Goal: Transaction & Acquisition: Register for event/course

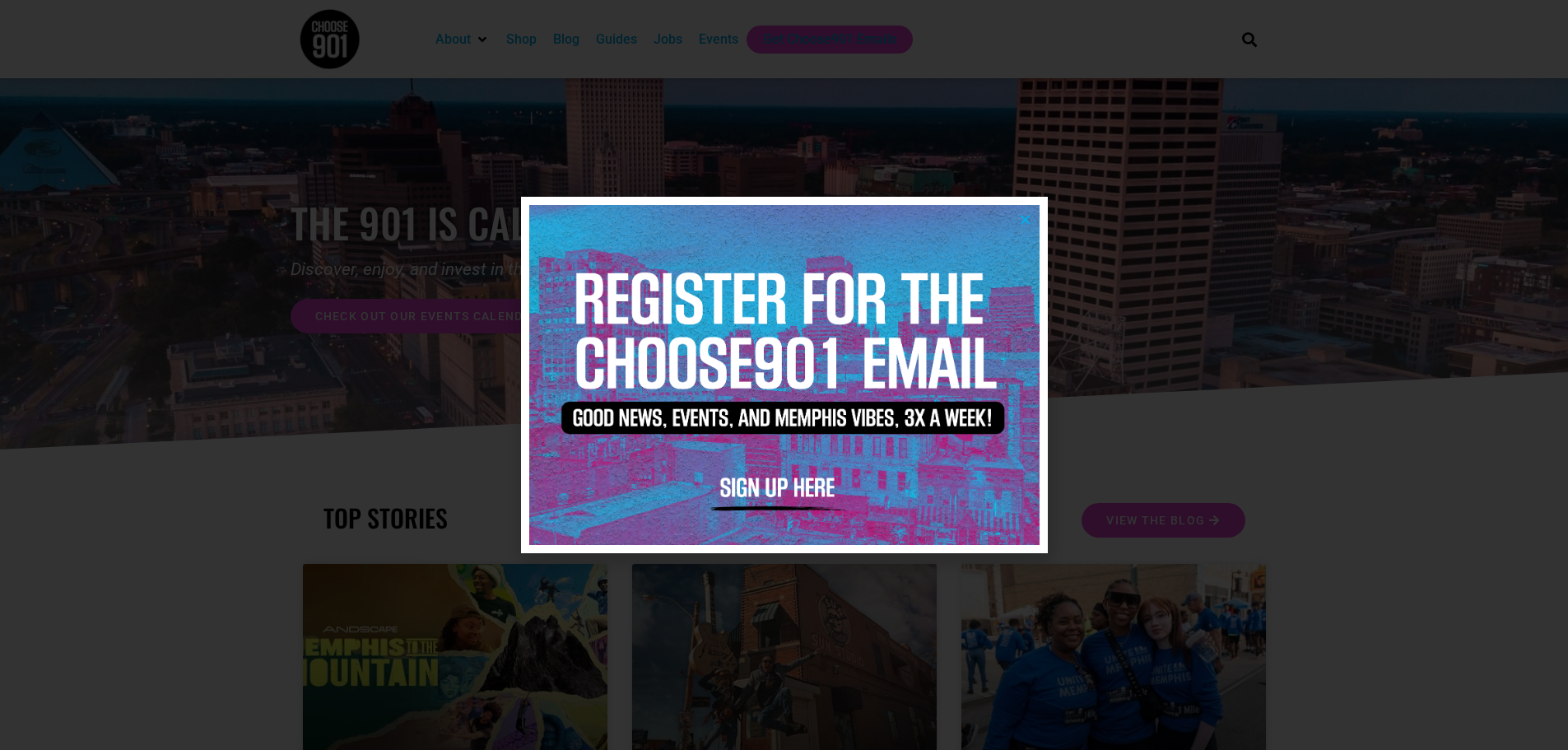
click at [1021, 216] on icon "Close" at bounding box center [1025, 219] width 12 height 12
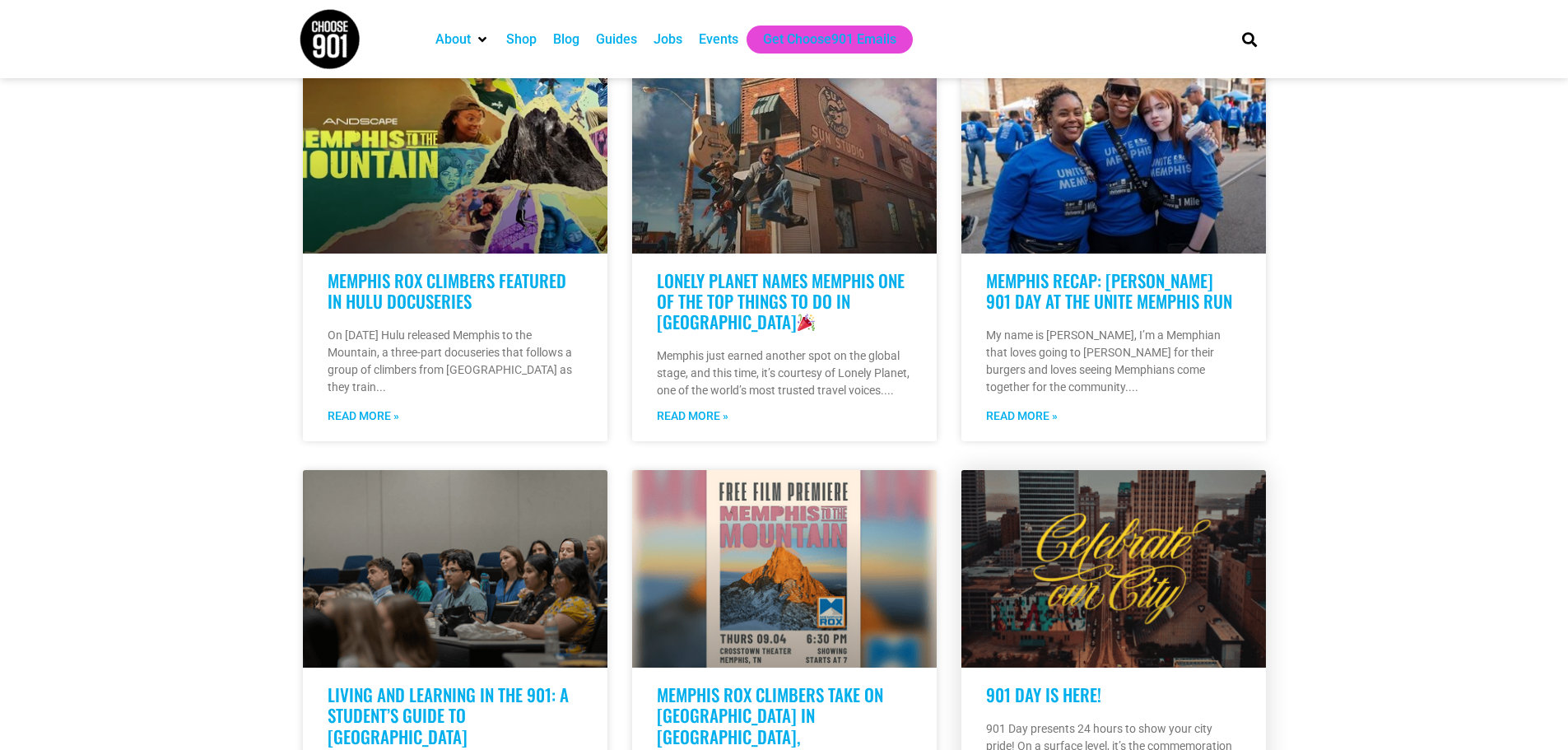
scroll to position [329, 0]
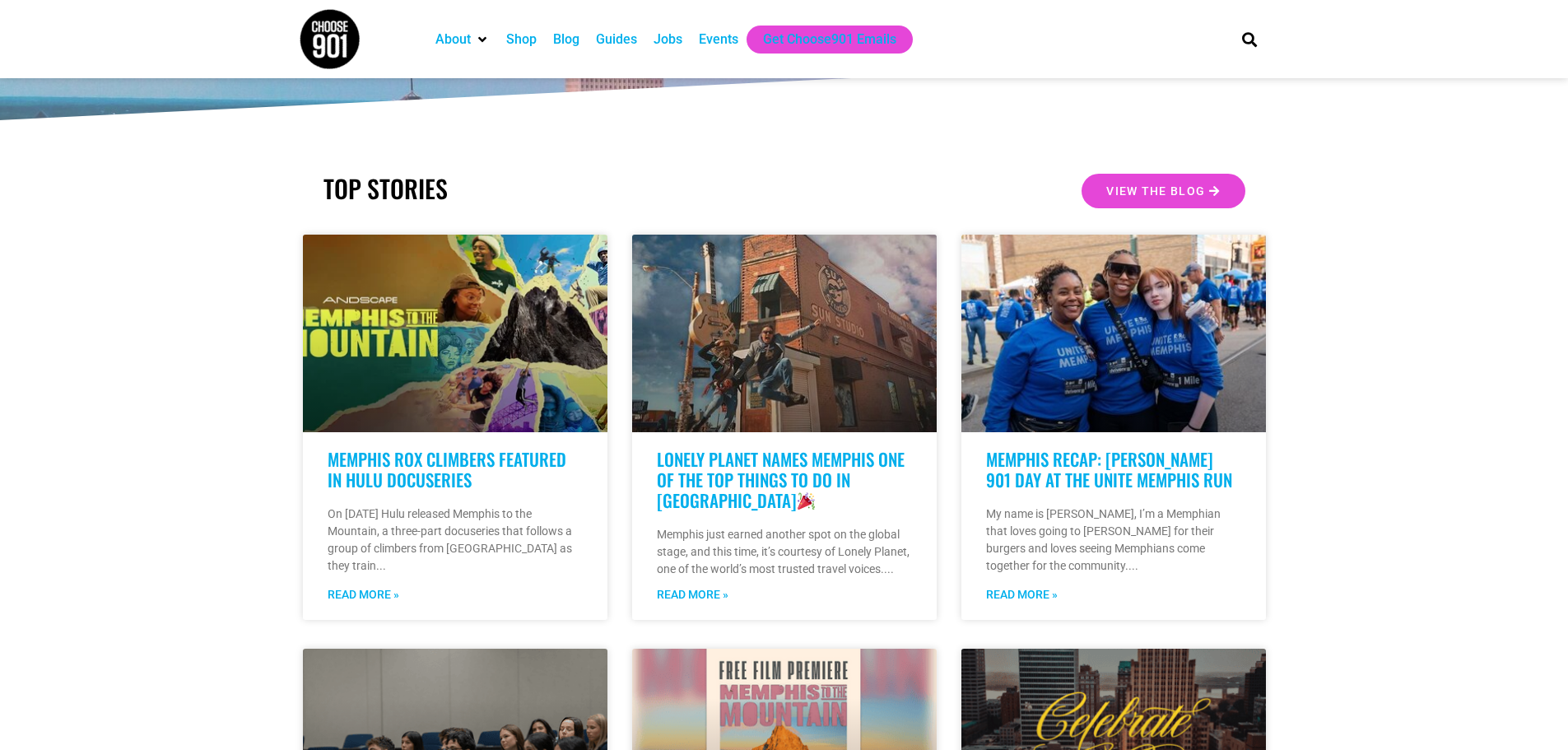
click at [722, 35] on div "Events" at bounding box center [719, 39] width 39 height 20
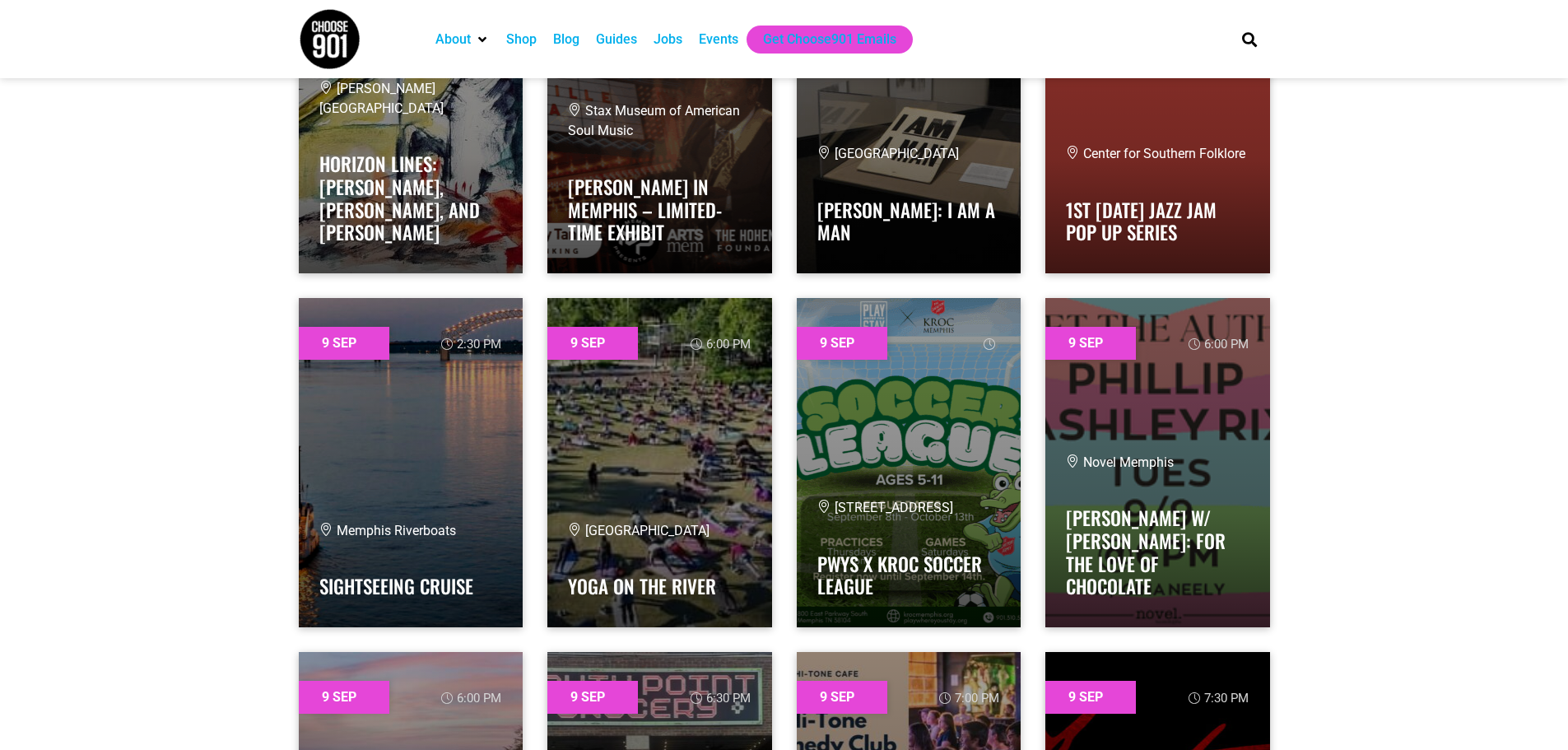
scroll to position [1070, 0]
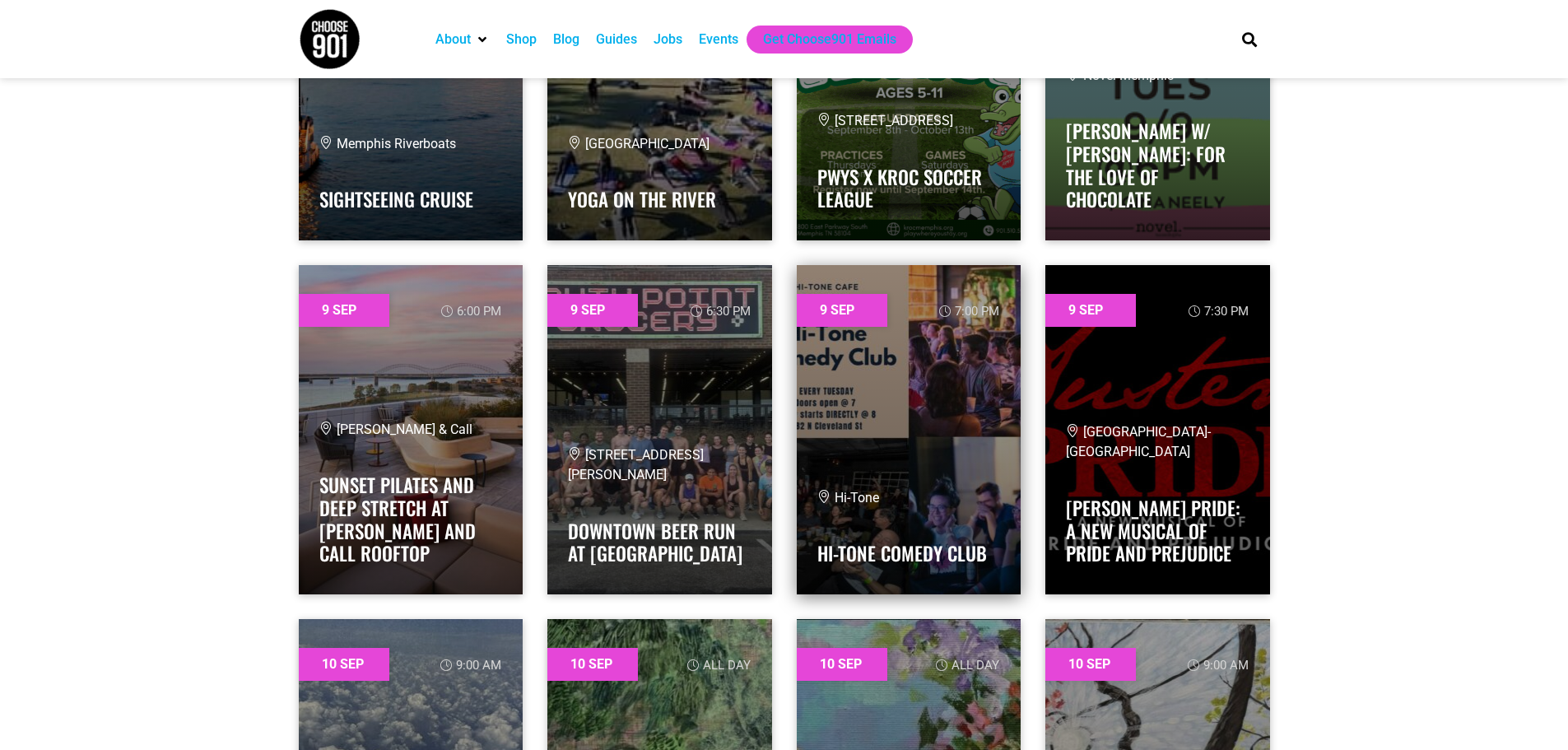
scroll to position [1564, 0]
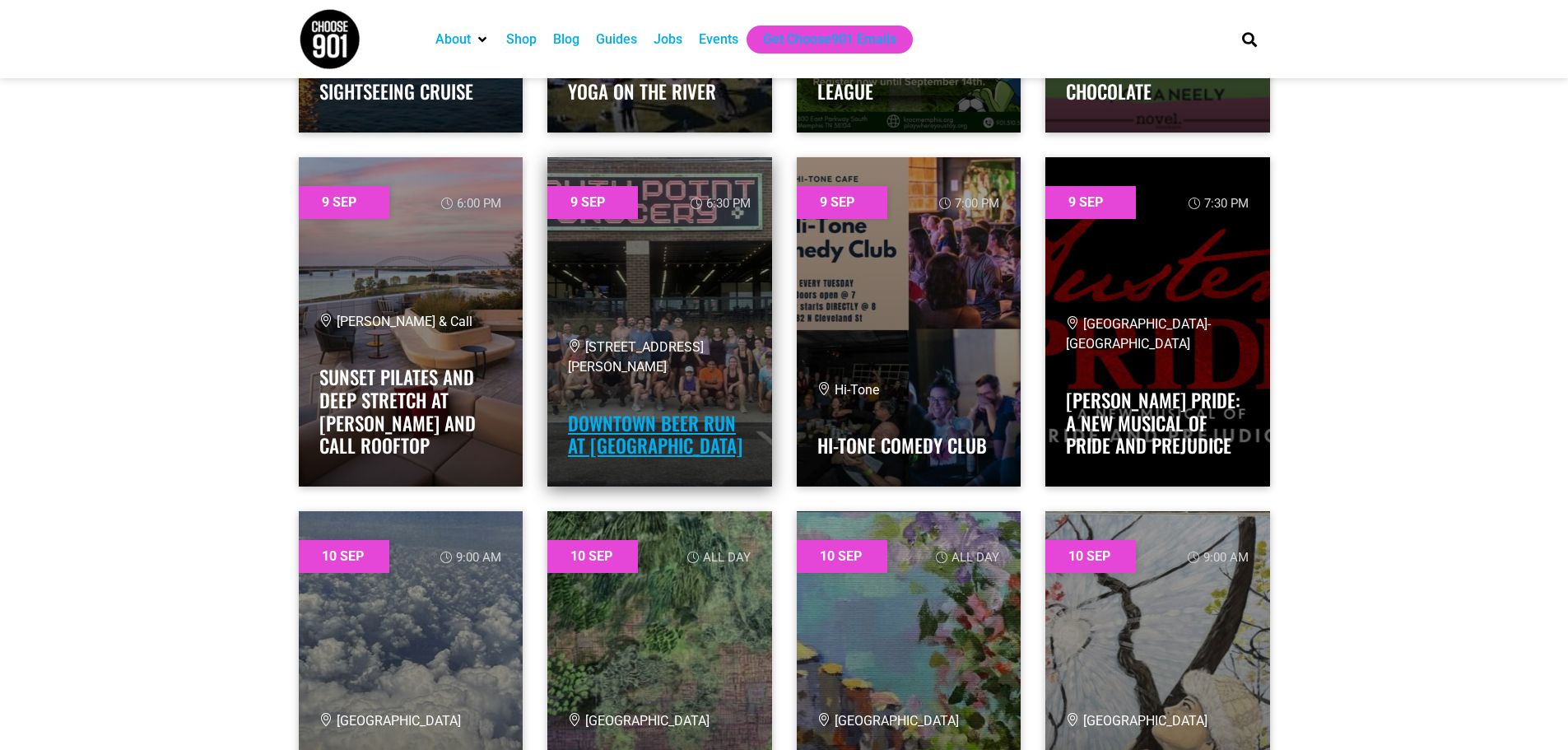
click at [670, 409] on link "Downtown Beer Run at South Point Grocery" at bounding box center [655, 434] width 175 height 51
